Goal: Navigation & Orientation: Find specific page/section

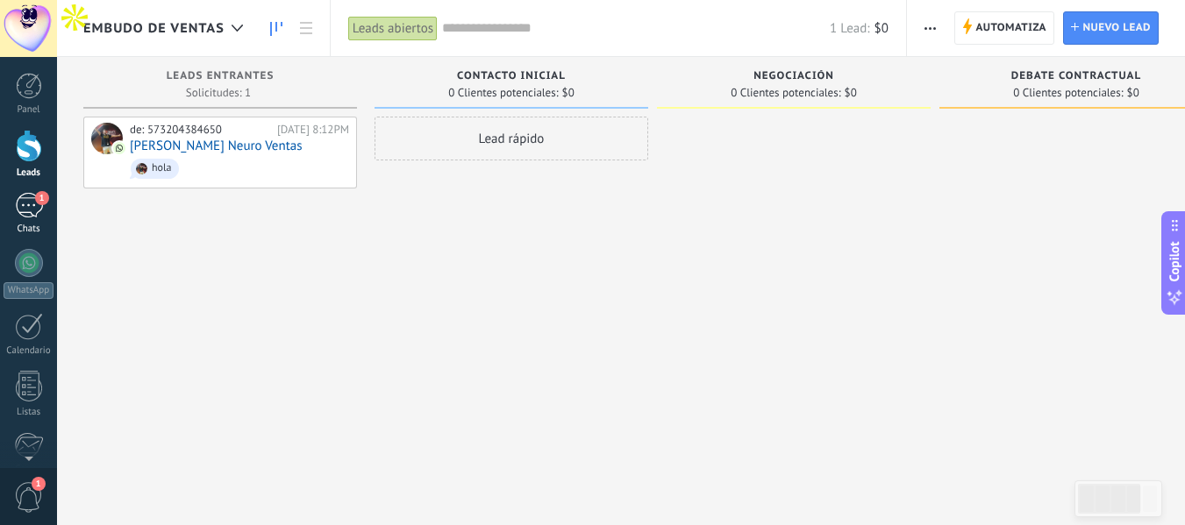
click at [34, 211] on div "1" at bounding box center [29, 205] width 28 height 25
